Goal: Check status: Check status

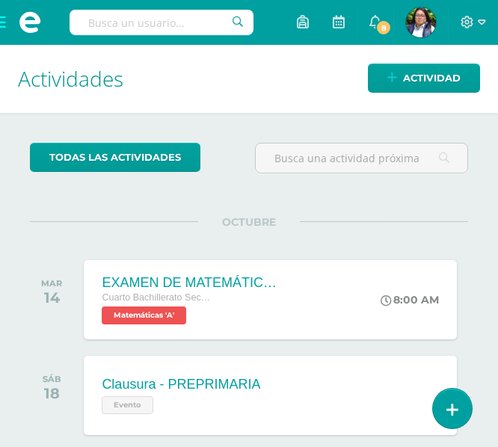
click at [4, 25] on span at bounding box center [30, 22] width 60 height 45
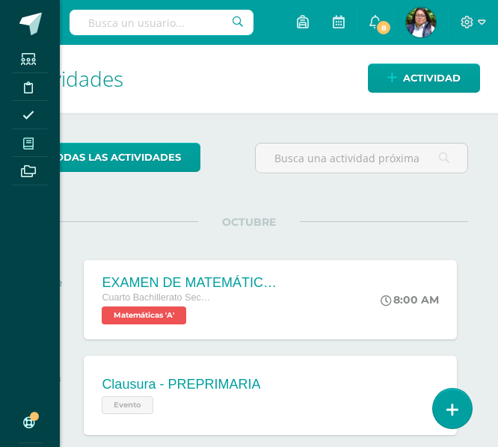
click at [23, 153] on span at bounding box center [29, 143] width 34 height 20
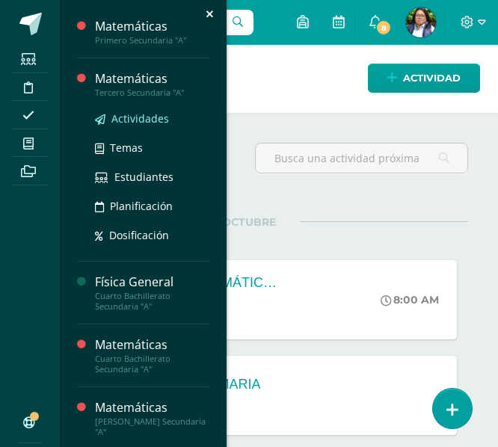
click at [123, 120] on span "Actividades" at bounding box center [140, 118] width 58 height 14
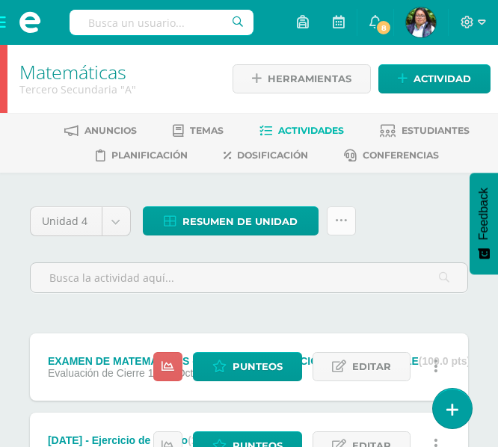
click at [335, 218] on icon at bounding box center [341, 221] width 13 height 13
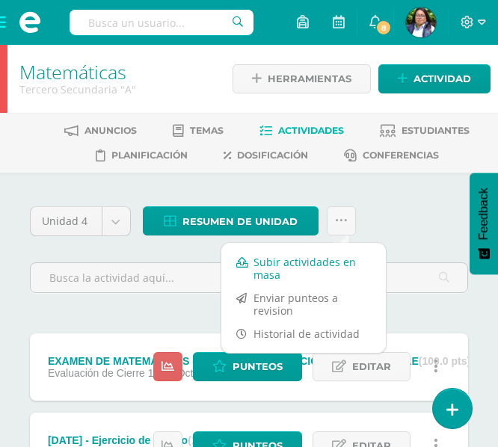
click at [317, 254] on link "Subir actividades en masa" at bounding box center [303, 269] width 165 height 36
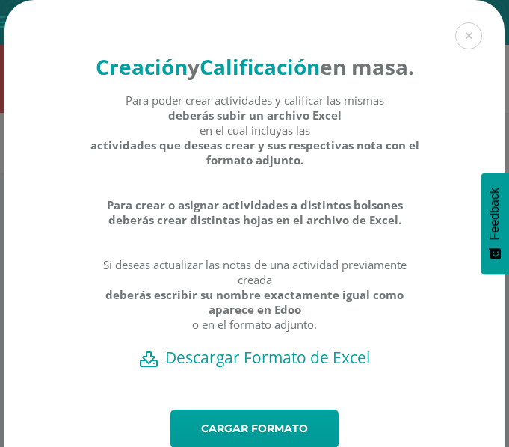
click at [284, 368] on h2 "Descargar Formato de Excel" at bounding box center [255, 357] width 448 height 21
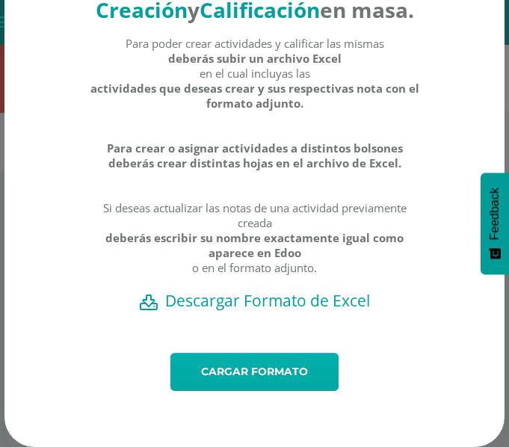
scroll to position [85, 0]
click at [215, 384] on link "Cargar formato" at bounding box center [255, 372] width 168 height 38
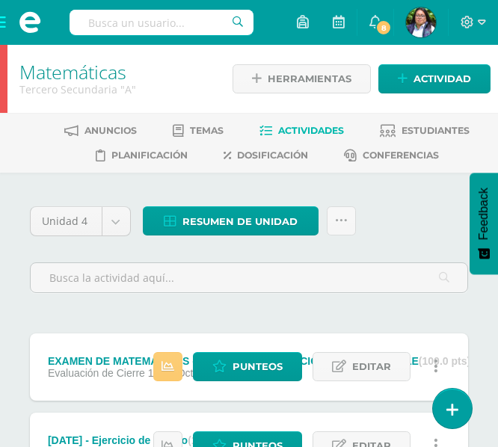
drag, startPoint x: 400, startPoint y: 125, endPoint x: 491, endPoint y: 141, distance: 92.6
click at [400, 125] on link "Estudiantes" at bounding box center [425, 131] width 90 height 24
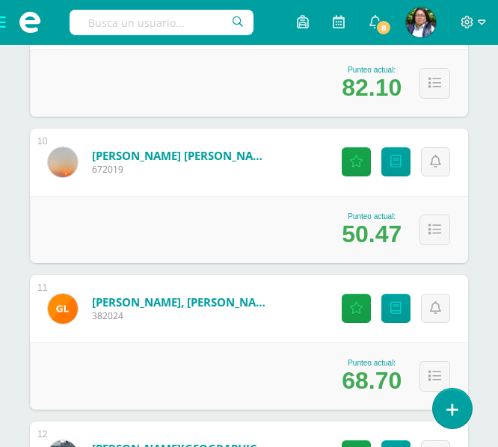
scroll to position [1645, 0]
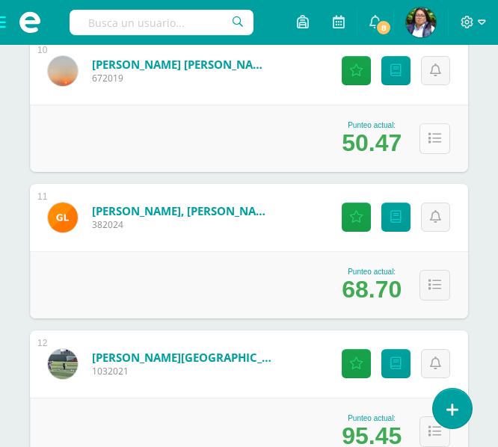
click at [438, 139] on icon at bounding box center [435, 138] width 13 height 13
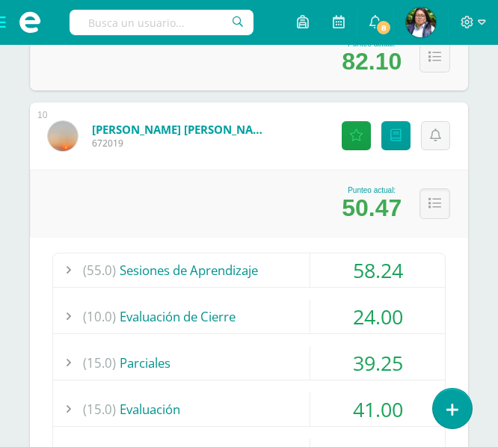
scroll to position [1571, 0]
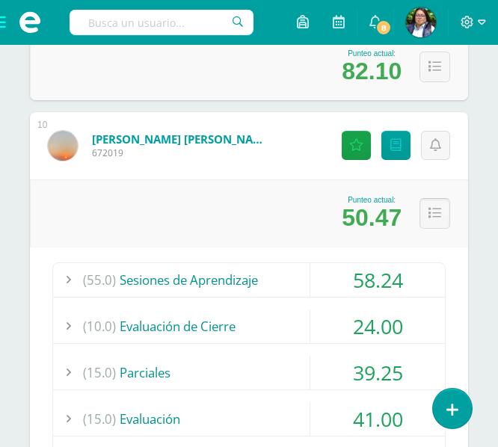
click at [433, 203] on button at bounding box center [435, 213] width 31 height 31
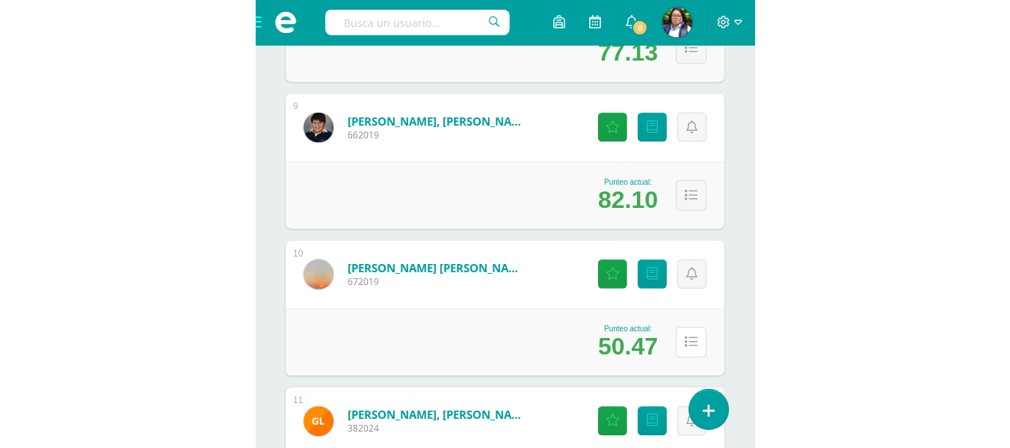
scroll to position [1428, 0]
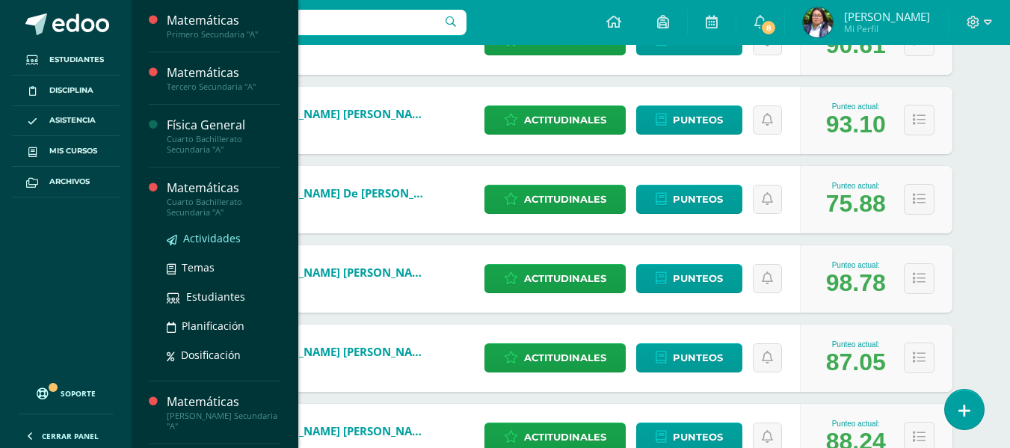
click at [200, 237] on span "Actividades" at bounding box center [212, 238] width 58 height 14
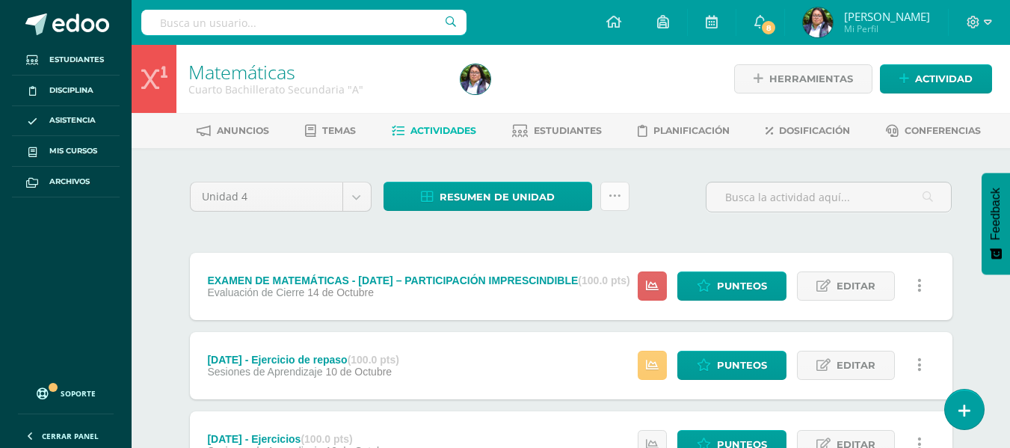
click at [625, 200] on link at bounding box center [615, 196] width 29 height 29
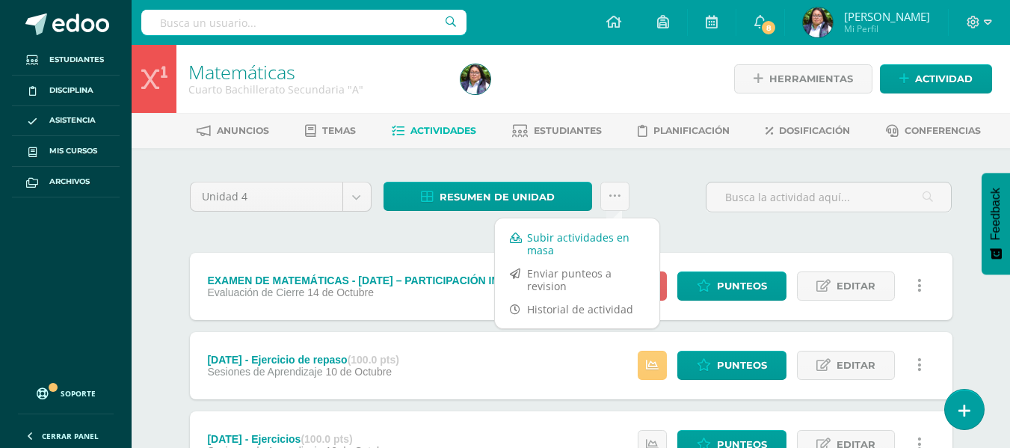
click at [598, 242] on link "Subir actividades en masa" at bounding box center [577, 244] width 165 height 36
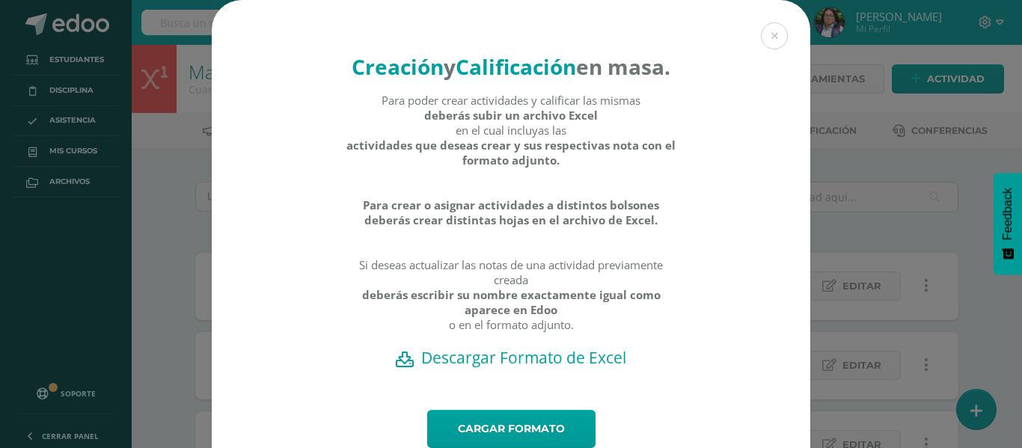
click at [454, 303] on div "Para poder crear actividades y calificar las mismas deberás subir un archivo Ex…" at bounding box center [511, 220] width 331 height 254
click at [467, 368] on h2 "Descargar Formato de Excel" at bounding box center [511, 357] width 546 height 21
click at [536, 441] on link "Cargar formato" at bounding box center [511, 429] width 168 height 38
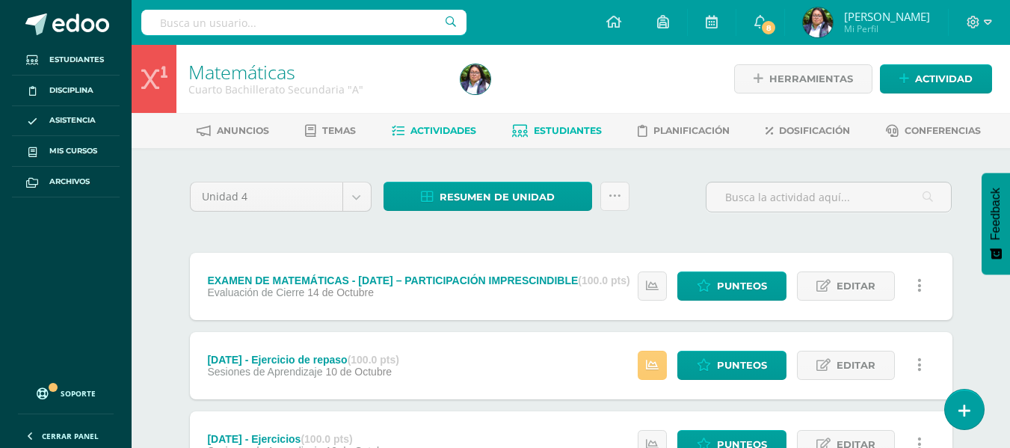
click at [586, 125] on span "Estudiantes" at bounding box center [568, 130] width 68 height 11
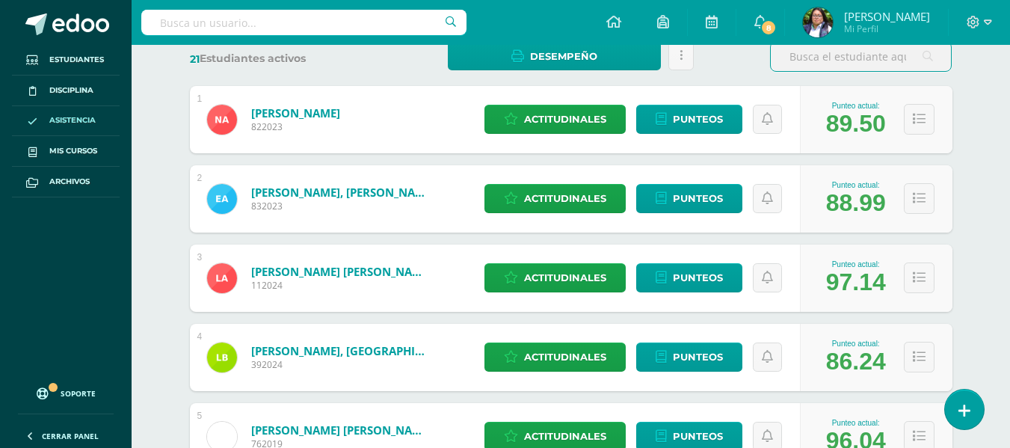
scroll to position [224, 0]
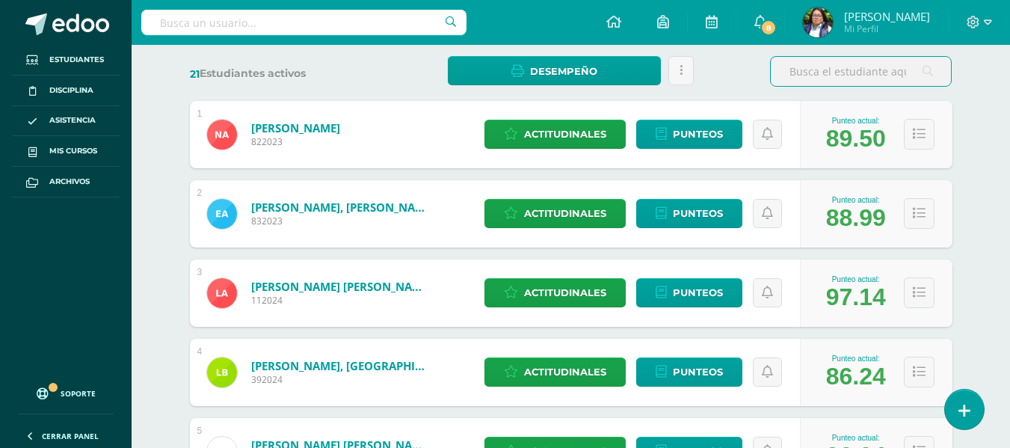
drag, startPoint x: 382, startPoint y: 89, endPoint x: 355, endPoint y: 64, distance: 37.1
click at [337, 28] on input "text" at bounding box center [303, 22] width 325 height 25
type input "camila"
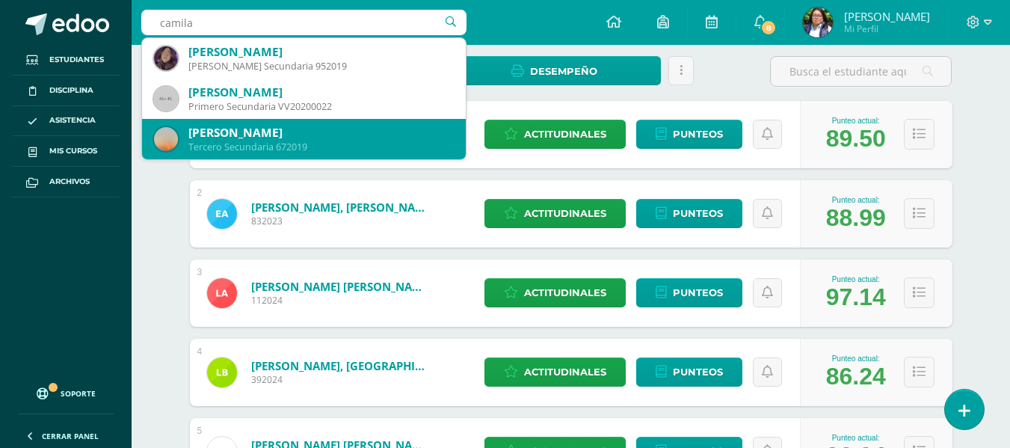
click at [229, 138] on div "Camila Mariana Hernández Pinzón" at bounding box center [321, 133] width 266 height 16
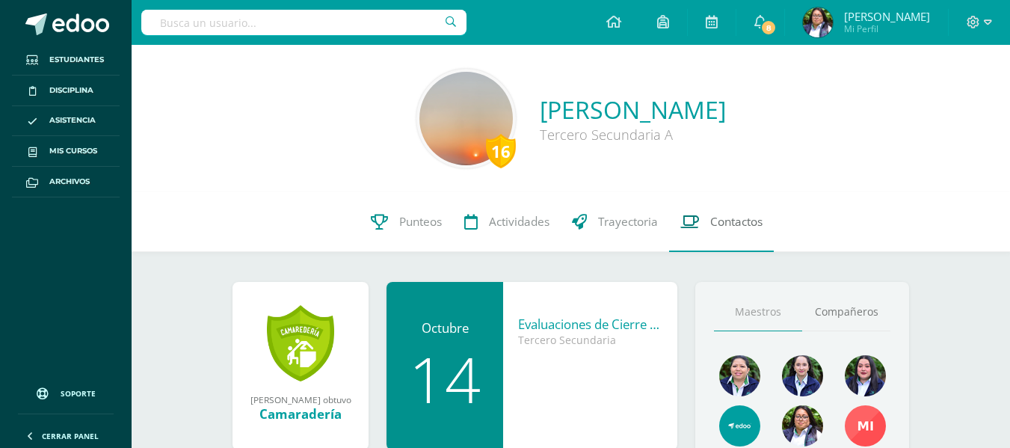
click at [412, 221] on span "Punteos" at bounding box center [420, 222] width 43 height 16
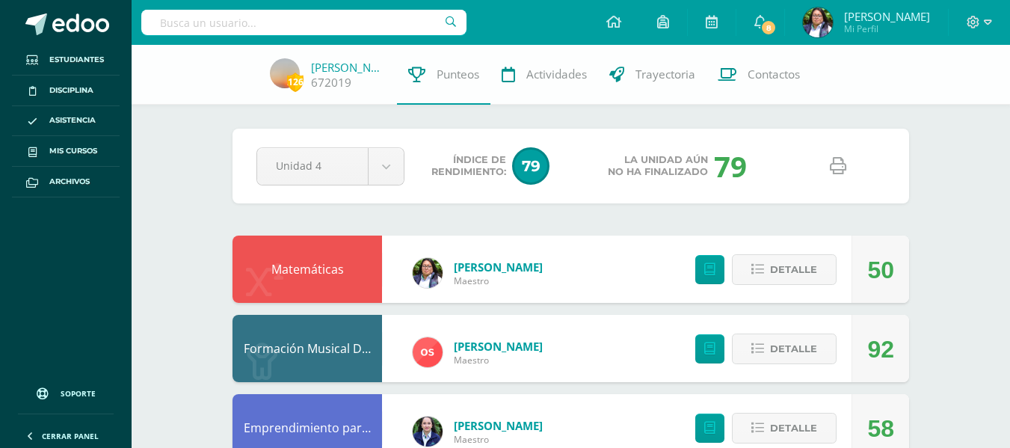
click at [844, 168] on icon at bounding box center [838, 166] width 16 height 16
click at [269, 19] on input "text" at bounding box center [303, 22] width 325 height 25
type input "liza"
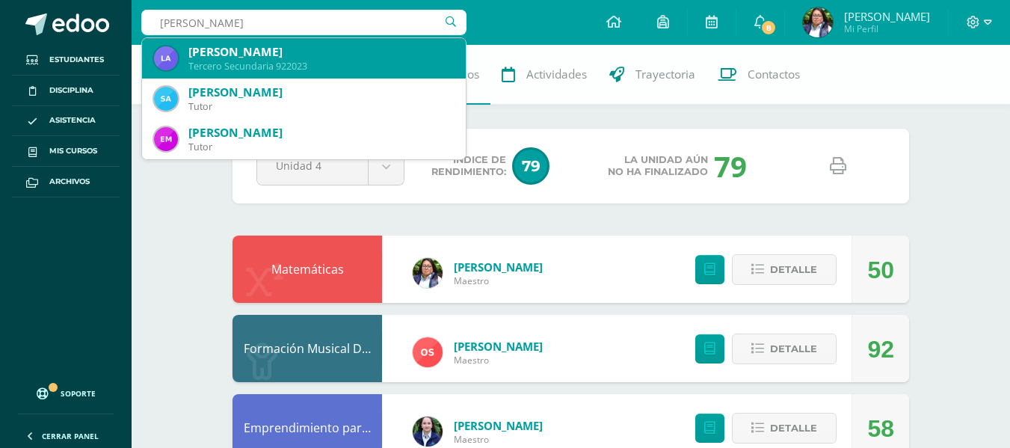
click at [267, 60] on div "Tercero Secundaria 922023" at bounding box center [321, 66] width 266 height 13
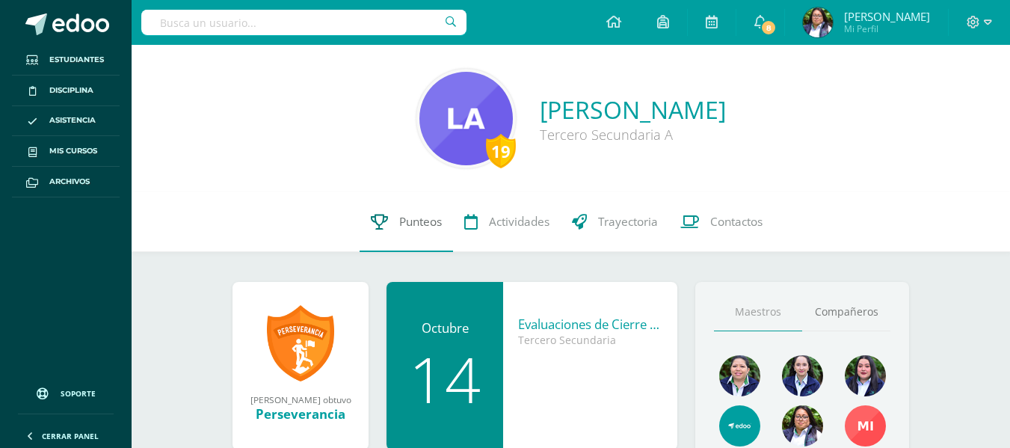
click at [399, 221] on span "Punteos" at bounding box center [420, 222] width 43 height 16
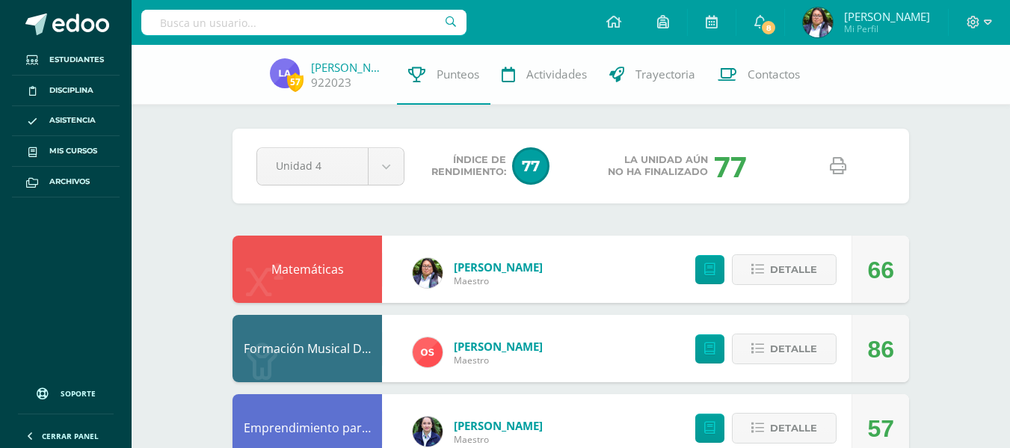
click at [835, 162] on icon at bounding box center [838, 166] width 16 height 16
